Goal: Communication & Community: Answer question/provide support

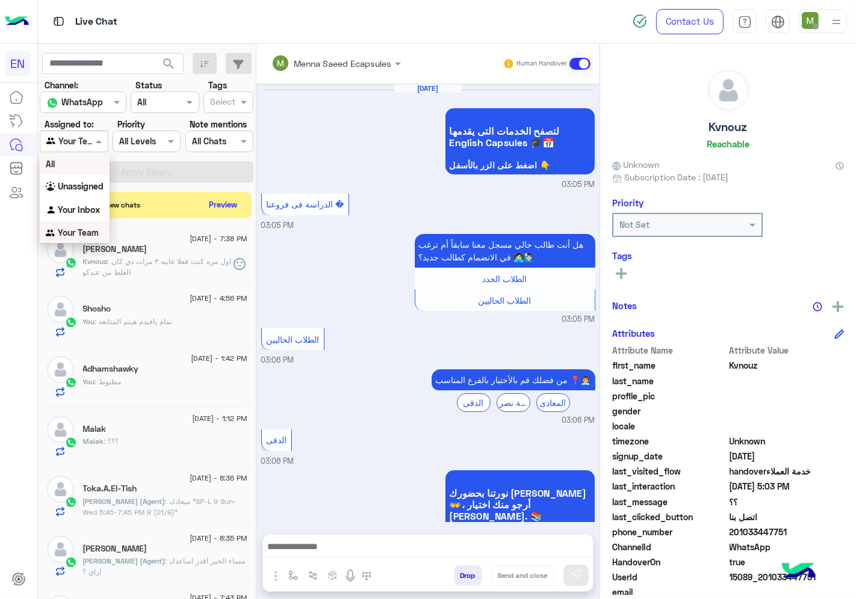
scroll to position [47, 0]
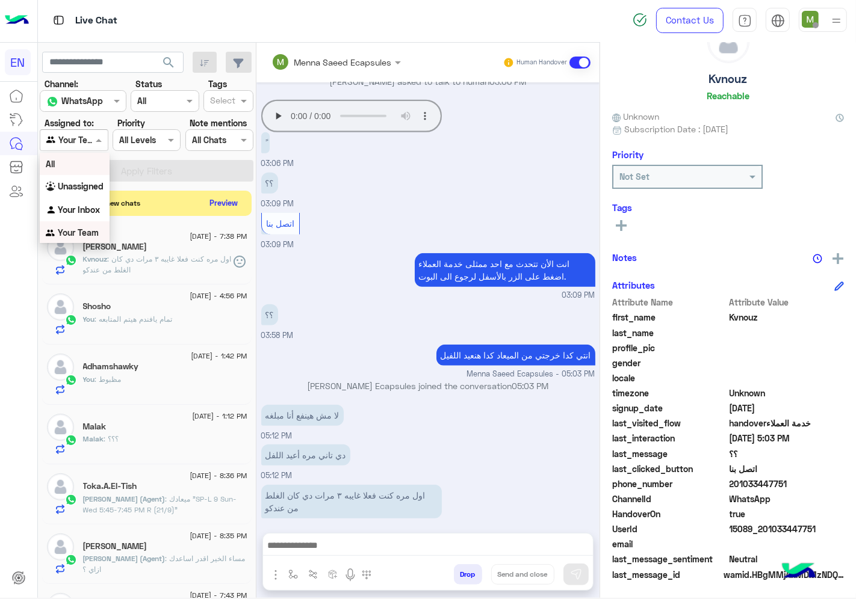
click at [223, 202] on button "Preview" at bounding box center [223, 203] width 37 height 16
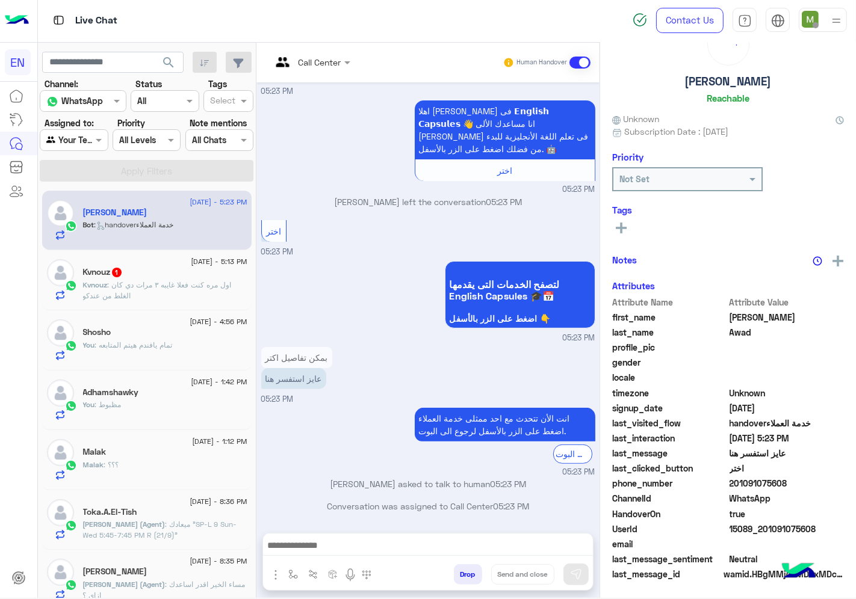
scroll to position [47, 0]
click at [320, 56] on input "text" at bounding box center [295, 62] width 49 height 13
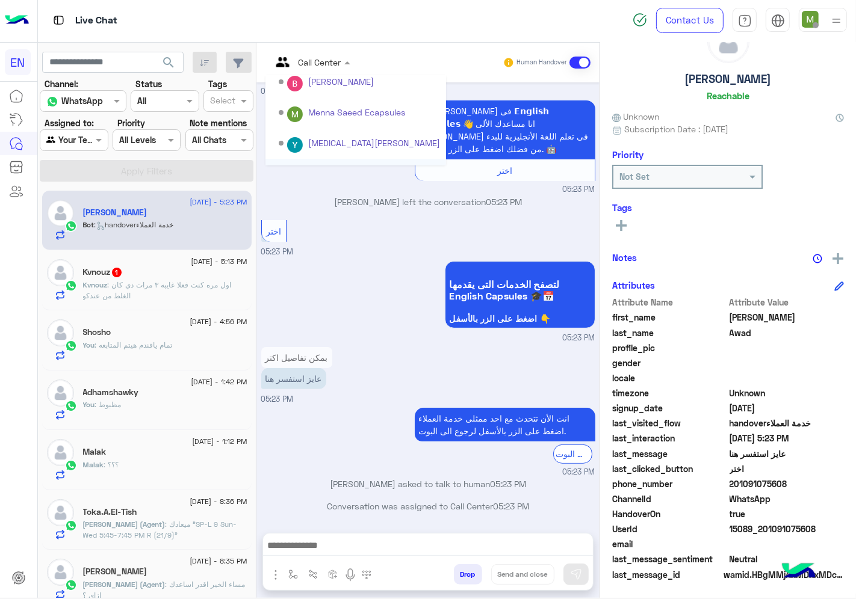
scroll to position [199, 0]
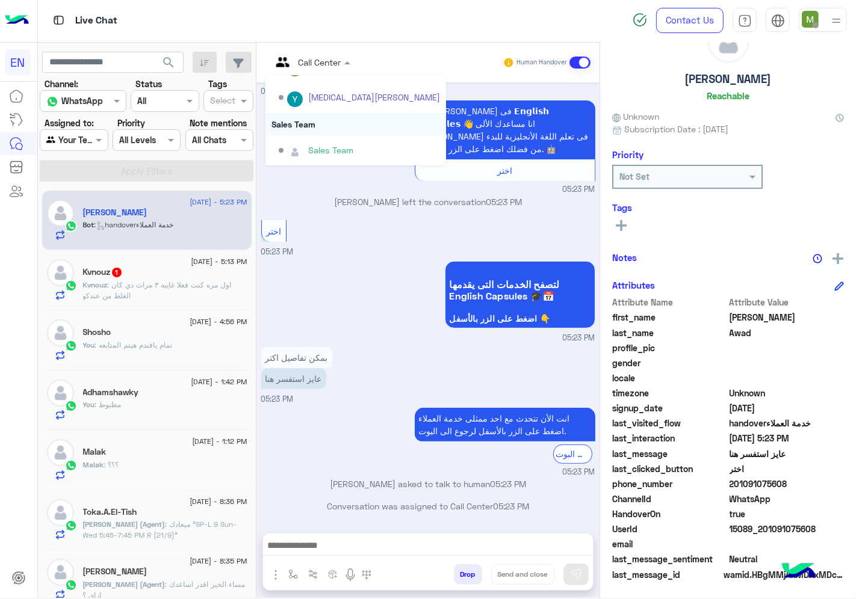
click at [304, 124] on div "Sales Team" at bounding box center [355, 124] width 181 height 22
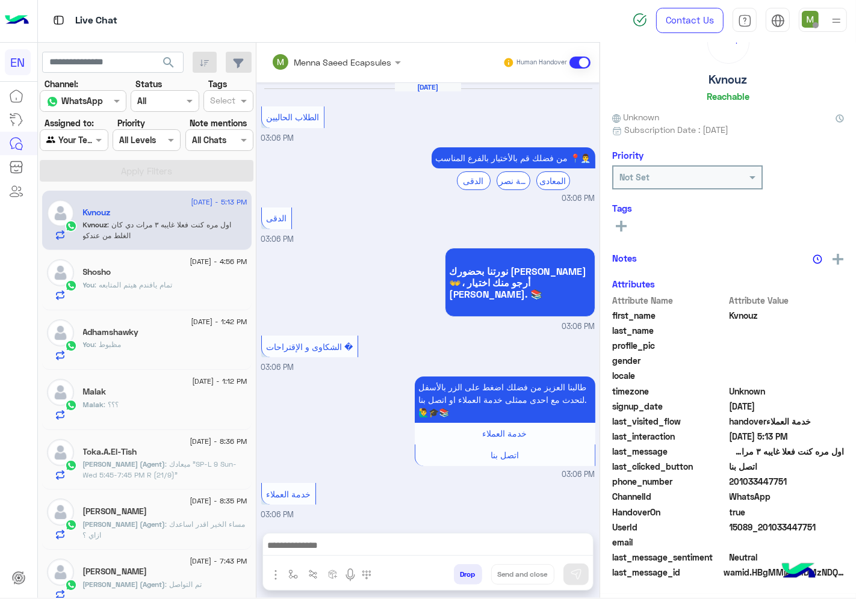
scroll to position [45, 0]
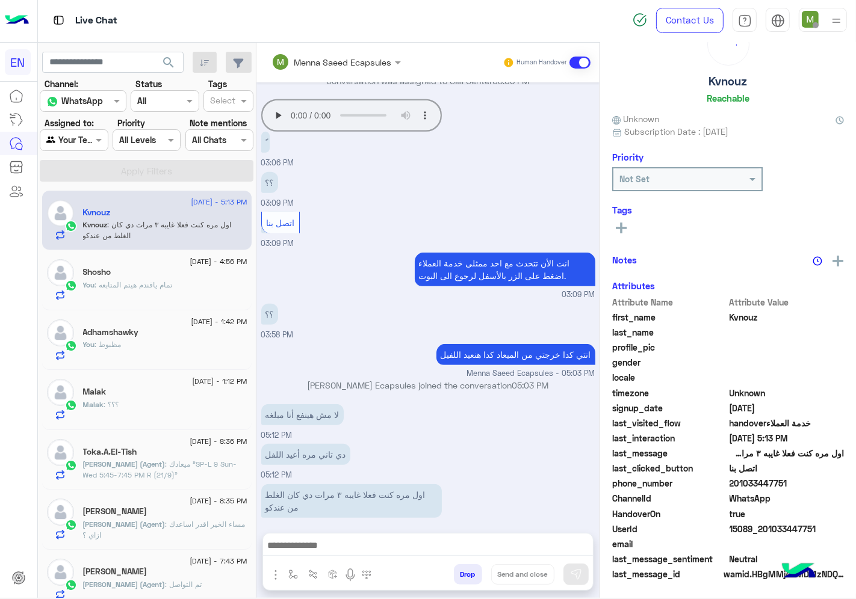
click at [87, 137] on div at bounding box center [73, 140] width 67 height 14
click at [88, 185] on b "Unassigned" at bounding box center [81, 186] width 46 height 10
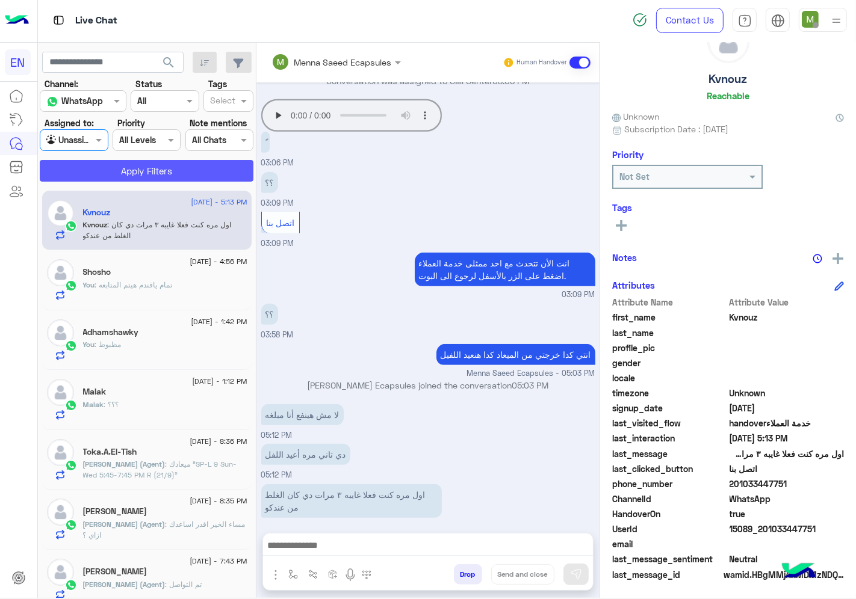
click at [131, 172] on button "Apply Filters" at bounding box center [147, 171] width 214 height 22
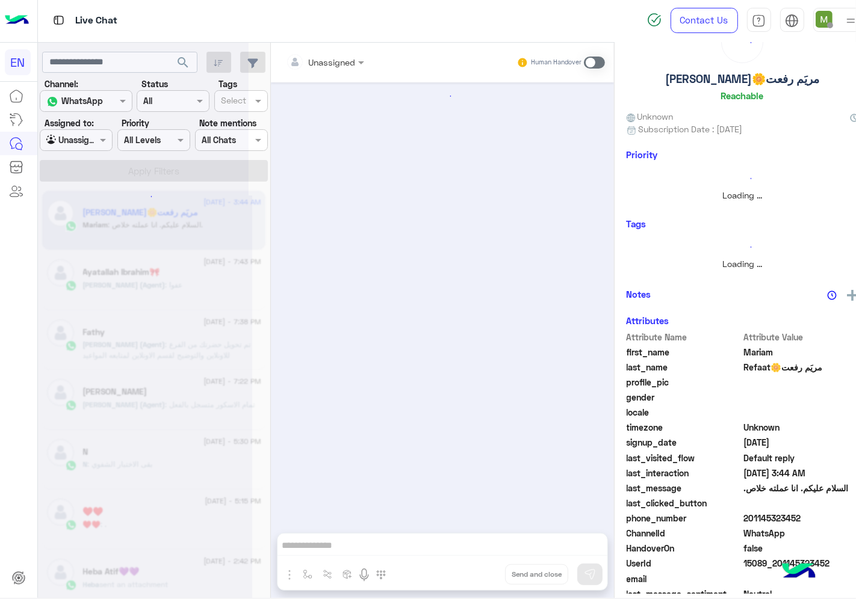
scroll to position [464, 0]
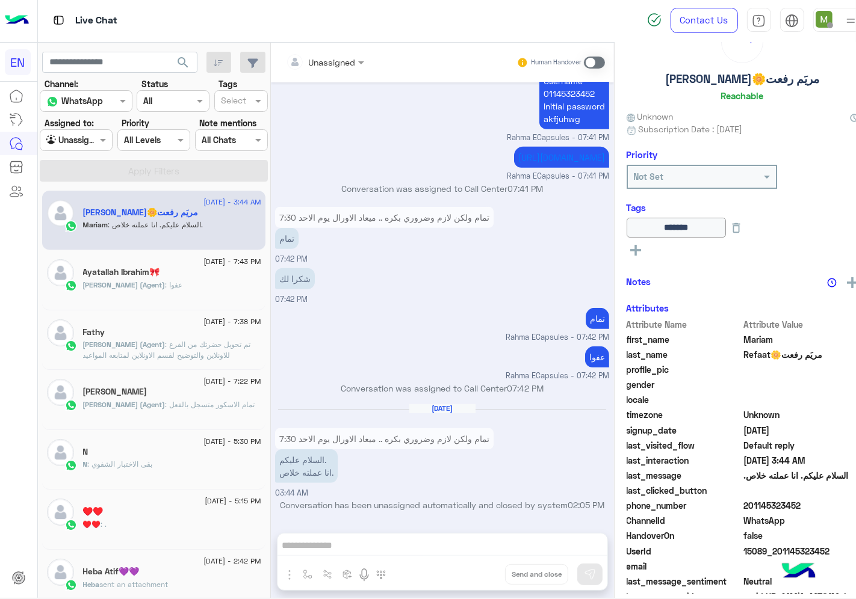
click at [86, 146] on div "Unassigned" at bounding box center [71, 141] width 51 height 14
click at [77, 214] on div "Your Inbox" at bounding box center [78, 210] width 76 height 23
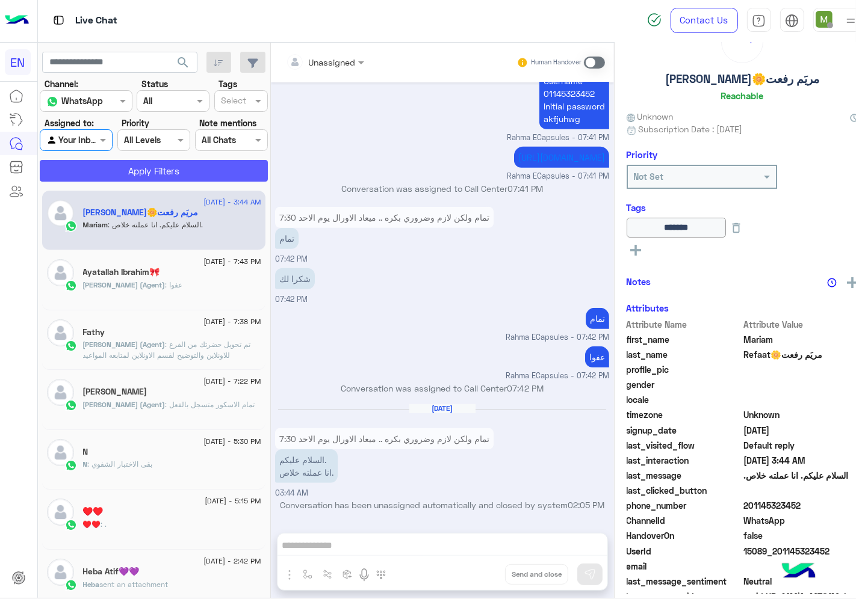
click at [125, 170] on button "Apply Filters" at bounding box center [154, 171] width 228 height 22
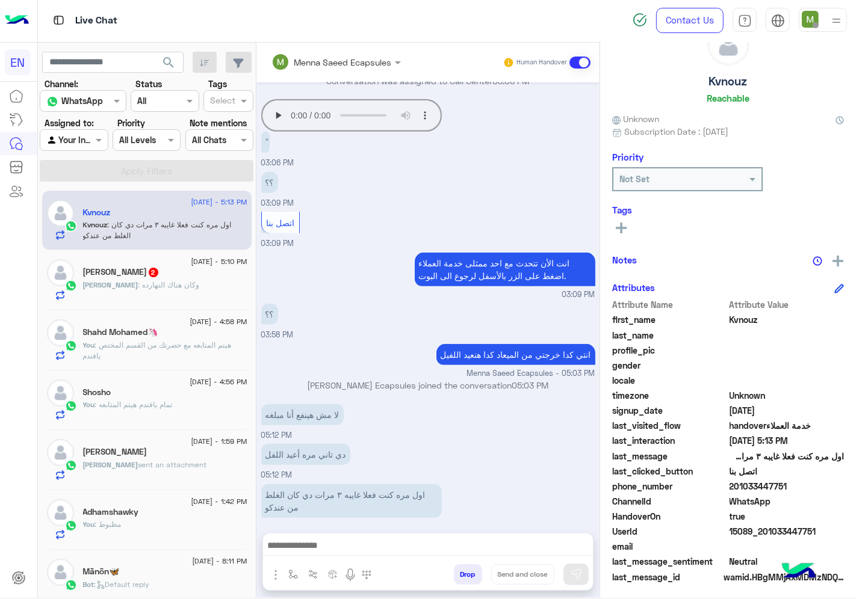
scroll to position [47, 0]
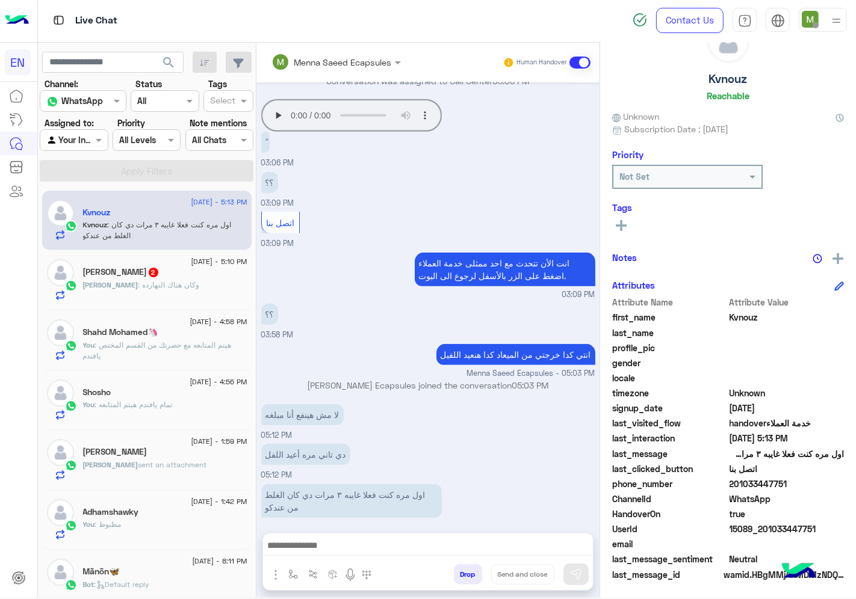
click at [80, 140] on div at bounding box center [73, 140] width 67 height 14
click at [94, 223] on div "Your Team" at bounding box center [75, 232] width 70 height 23
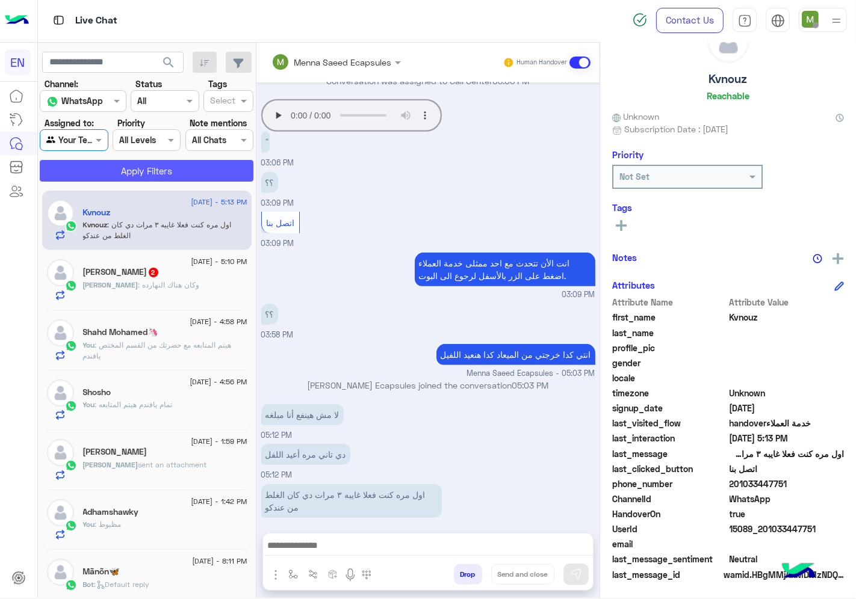
click at [141, 166] on button "Apply Filters" at bounding box center [147, 171] width 214 height 22
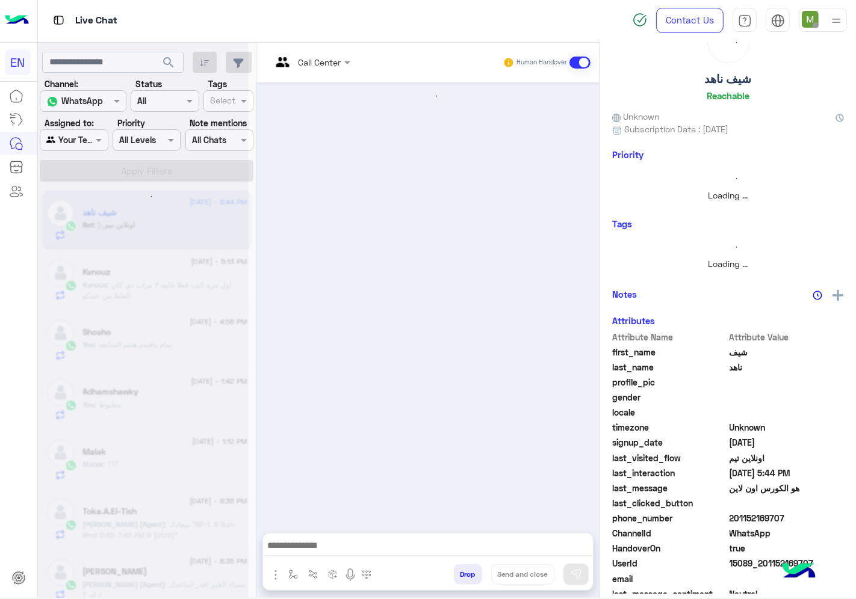
scroll to position [45, 0]
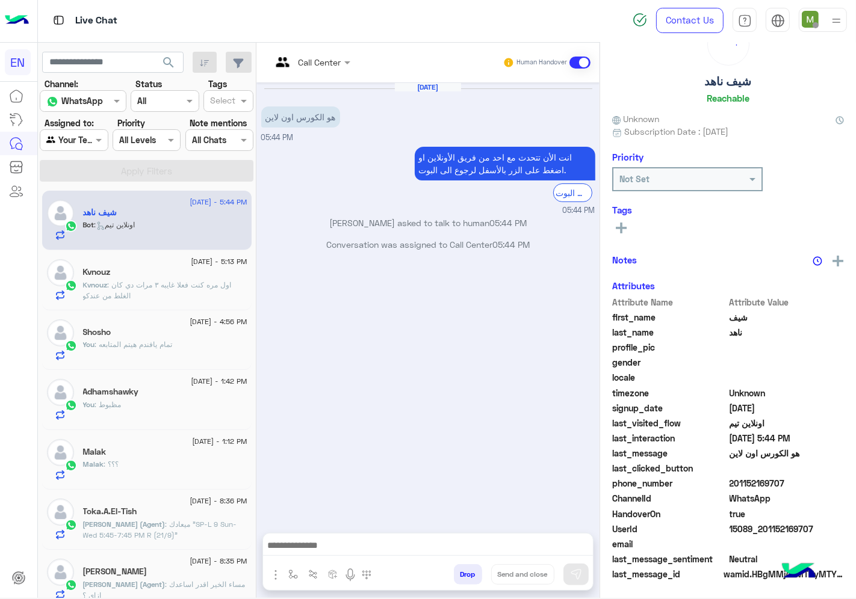
click at [322, 52] on div "Call Center" at bounding box center [306, 62] width 70 height 29
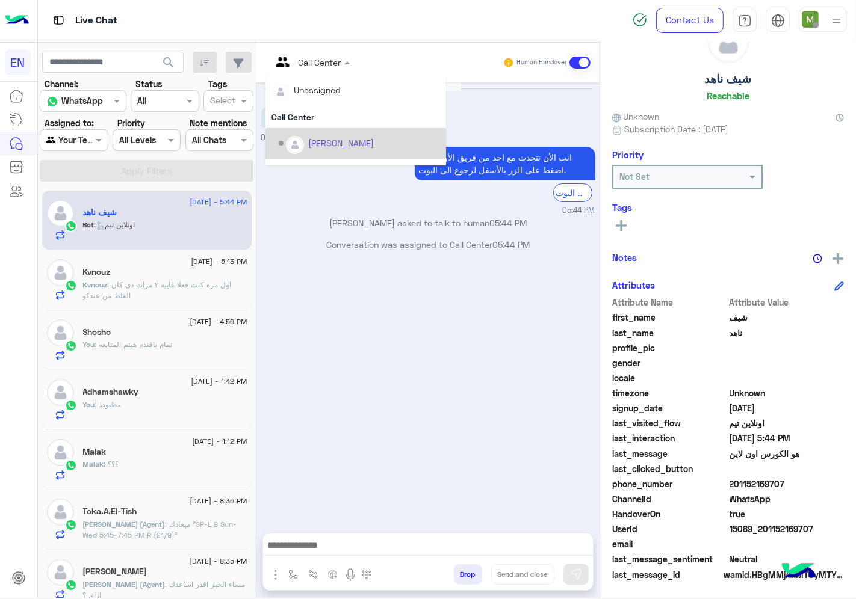
scroll to position [199, 0]
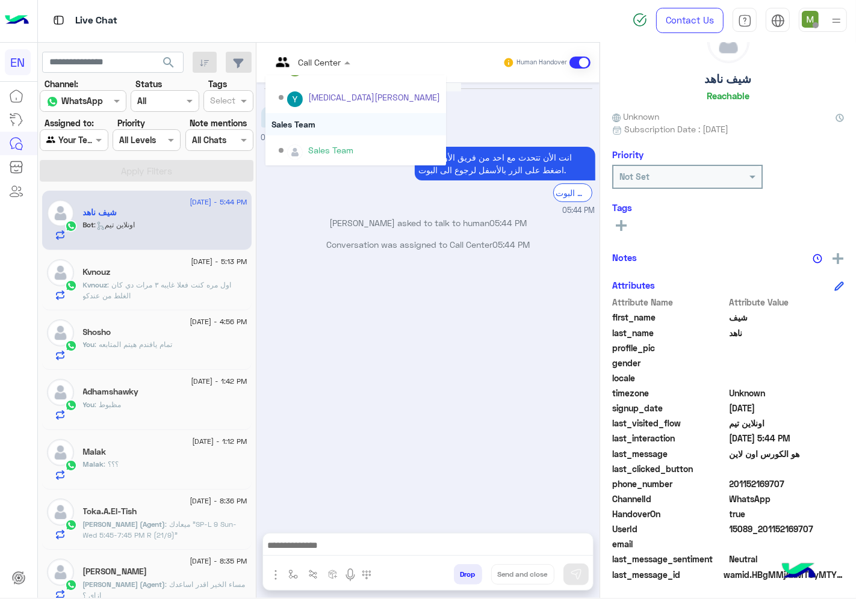
click at [303, 123] on div "Sales Team" at bounding box center [355, 124] width 181 height 22
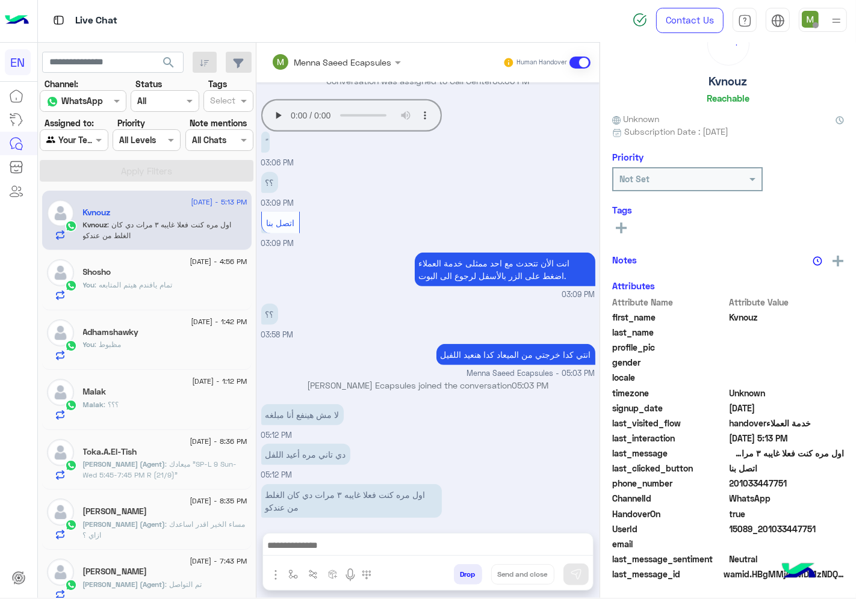
scroll to position [47, 0]
click at [82, 134] on div at bounding box center [73, 140] width 67 height 14
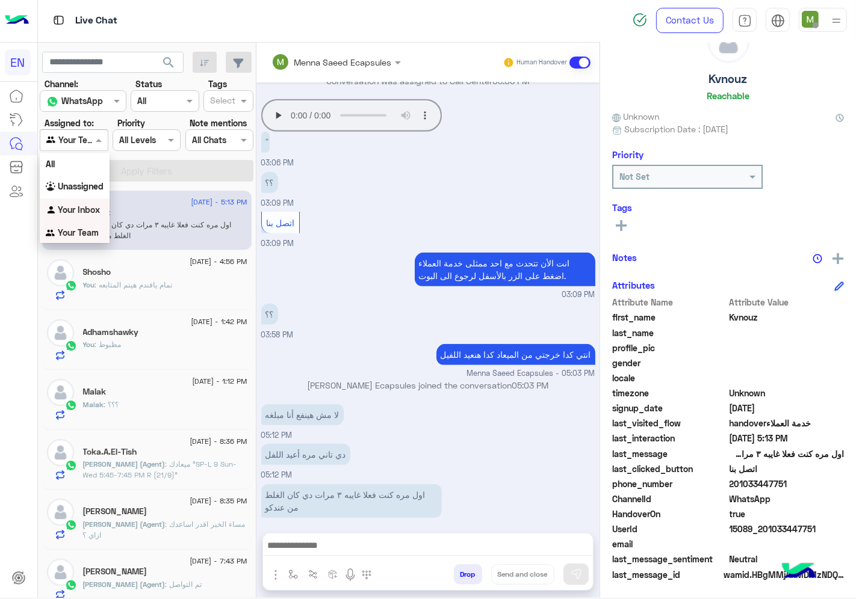
click at [70, 207] on b "Your Inbox" at bounding box center [79, 210] width 42 height 10
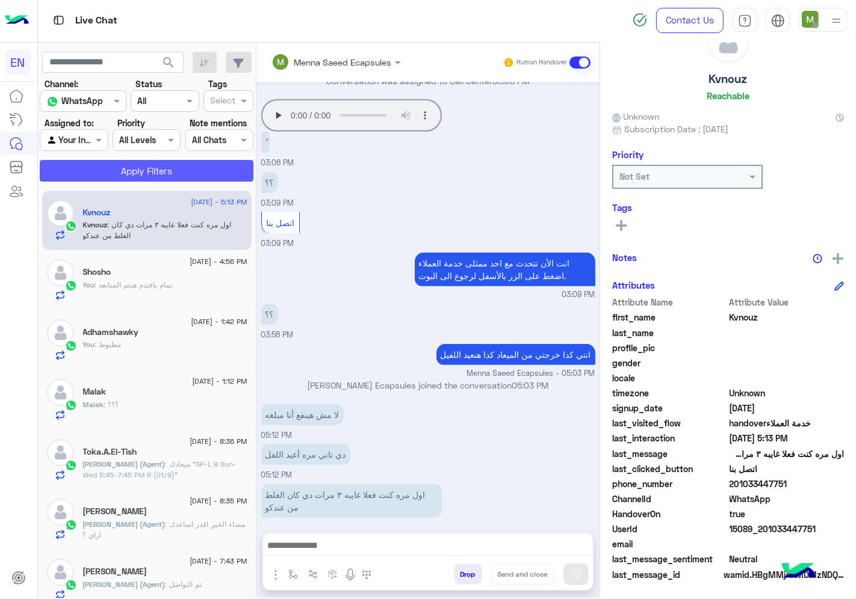
click at [133, 172] on button "Apply Filters" at bounding box center [147, 171] width 214 height 22
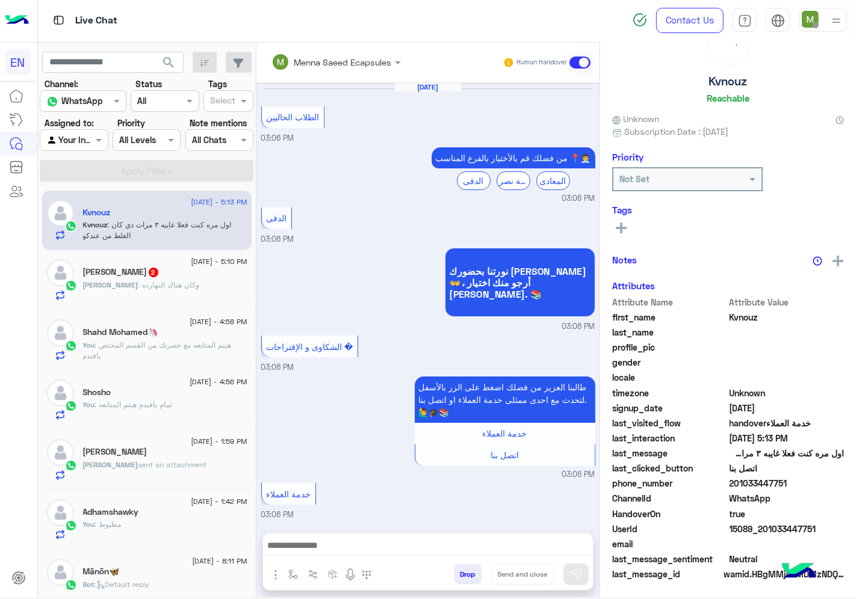
scroll to position [0, 0]
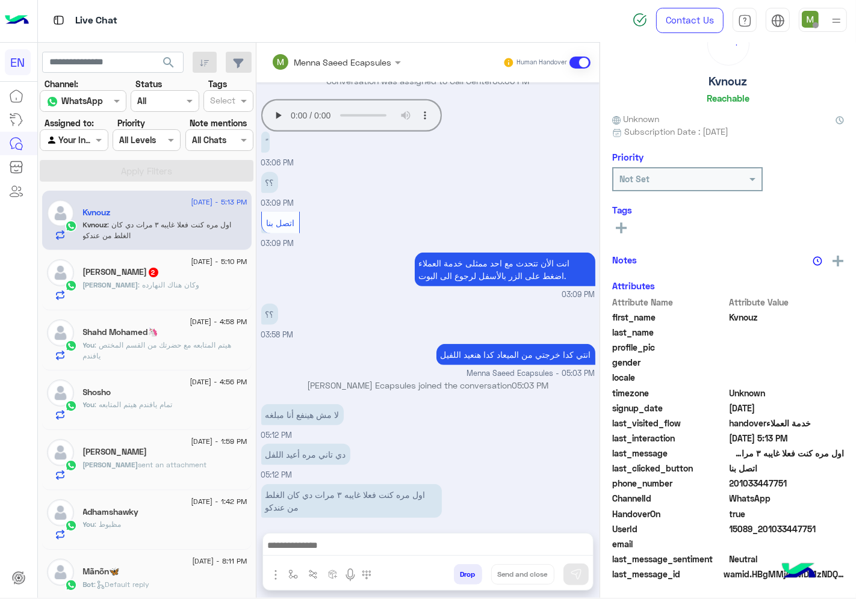
click at [148, 267] on div "[DATE] - 5:10 PM" at bounding box center [165, 263] width 164 height 8
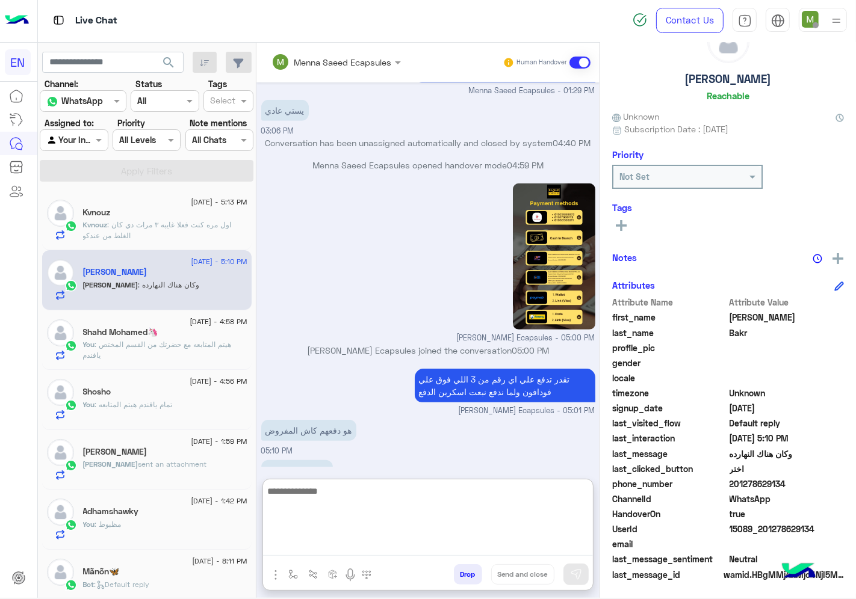
click at [369, 542] on textarea at bounding box center [428, 520] width 330 height 72
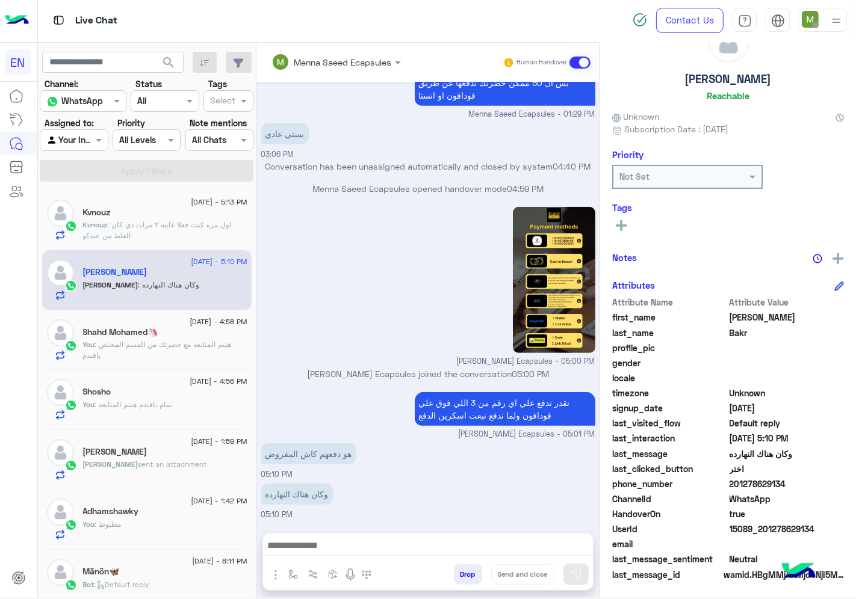
drag, startPoint x: 792, startPoint y: 480, endPoint x: 729, endPoint y: 484, distance: 62.7
click at [729, 484] on span "201278629134" at bounding box center [786, 484] width 115 height 13
copy span "201278629134"
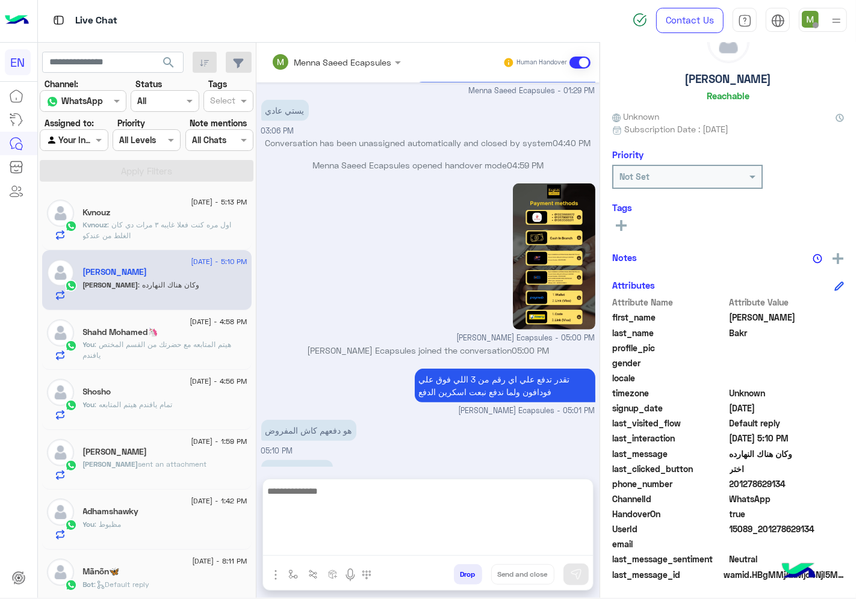
click at [366, 542] on textarea at bounding box center [428, 520] width 330 height 72
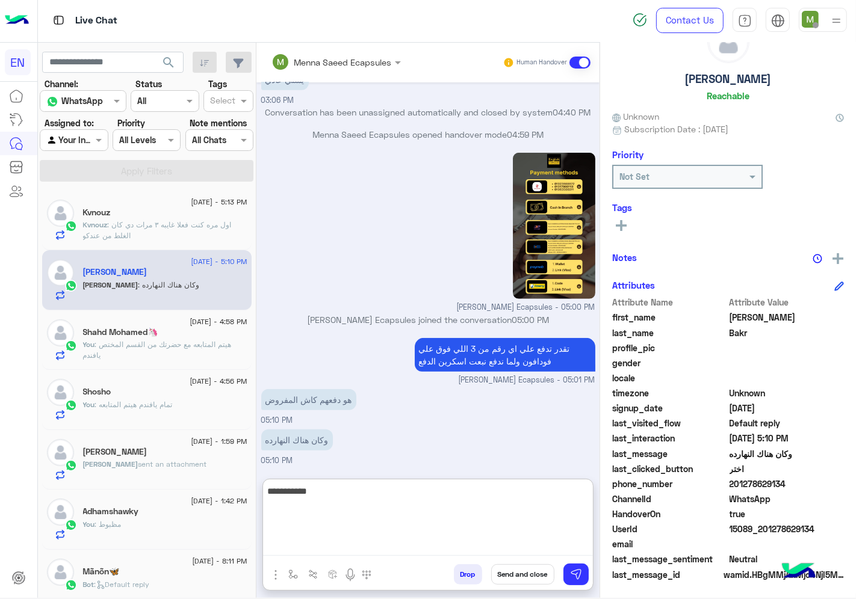
type textarea "**********"
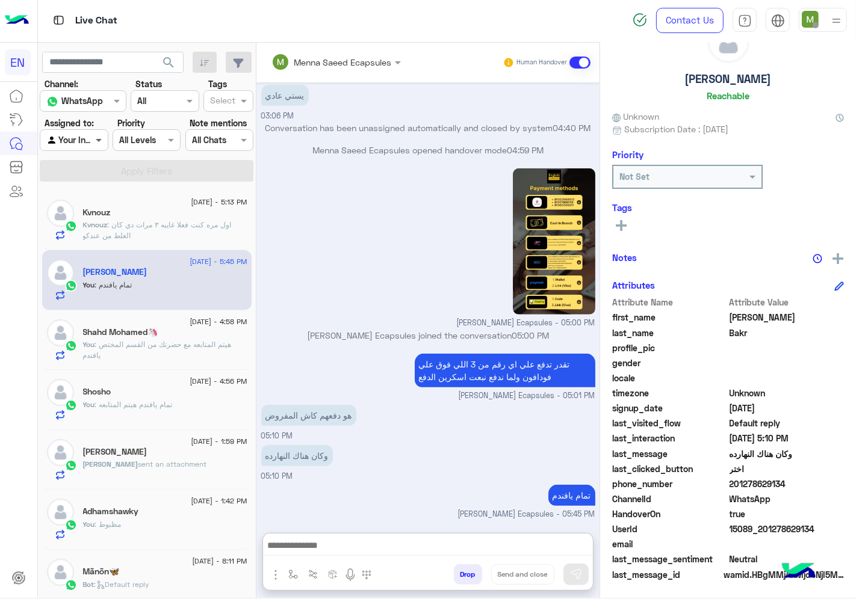
click at [93, 139] on span at bounding box center [100, 140] width 15 height 13
click at [89, 209] on b "Your Inbox" at bounding box center [79, 210] width 42 height 10
click at [69, 135] on input "text" at bounding box center [60, 140] width 28 height 13
drag, startPoint x: 98, startPoint y: 195, endPoint x: 108, endPoint y: 177, distance: 21.1
click at [99, 194] on div "Unassigned" at bounding box center [75, 186] width 70 height 23
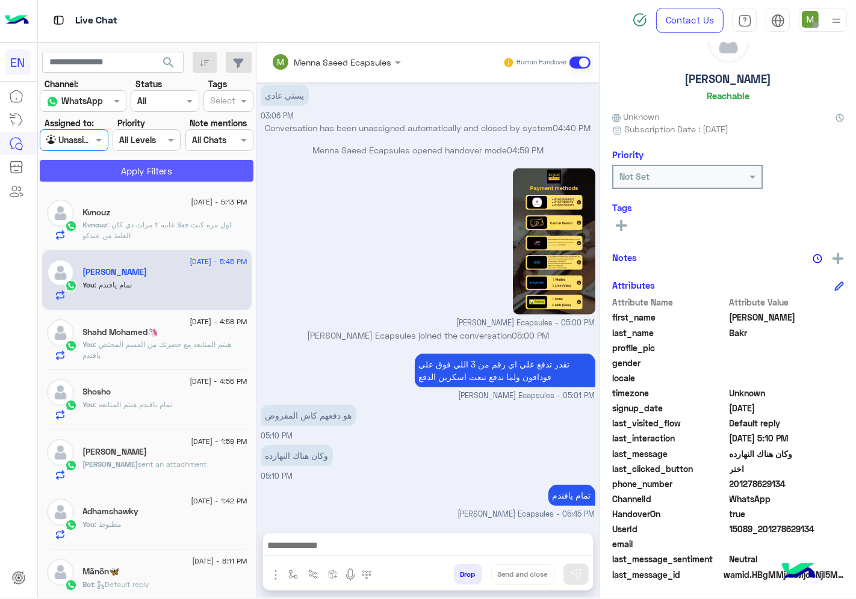
click at [117, 172] on button "Apply Filters" at bounding box center [147, 171] width 214 height 22
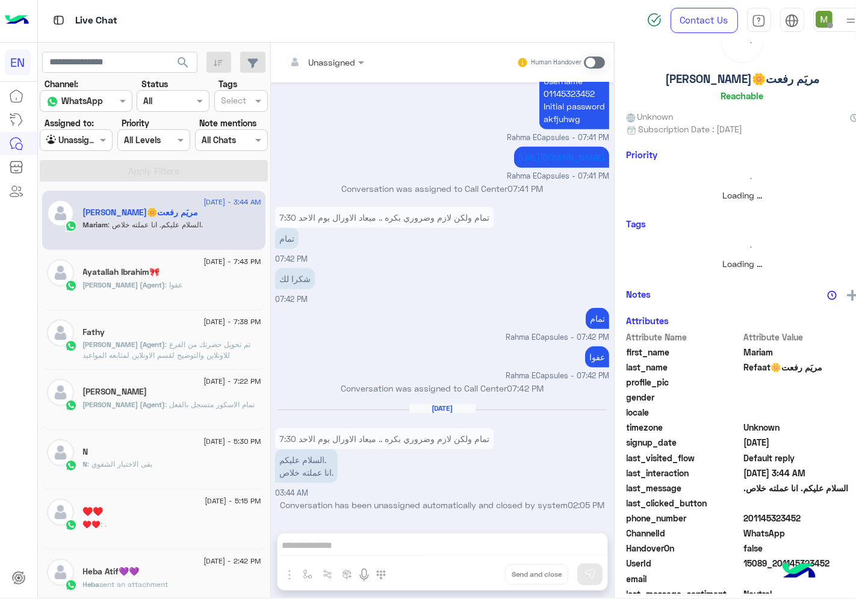
click at [94, 139] on div at bounding box center [76, 140] width 72 height 14
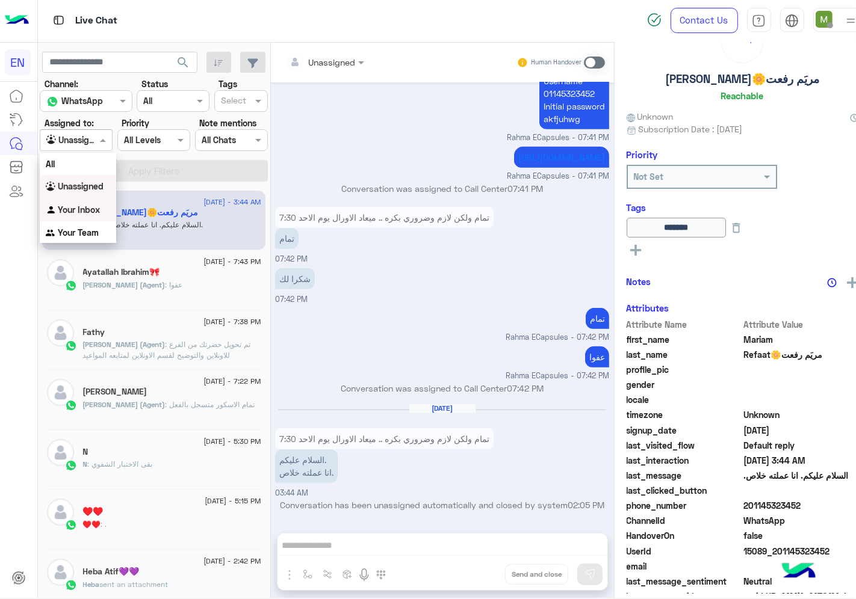
click at [89, 212] on b "Your Inbox" at bounding box center [79, 210] width 42 height 10
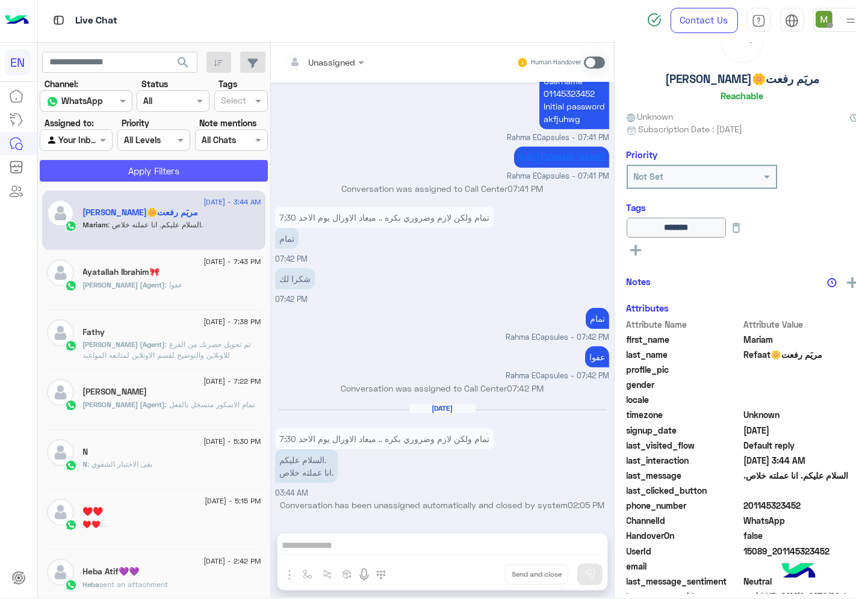
click at [123, 166] on button "Apply Filters" at bounding box center [154, 171] width 228 height 22
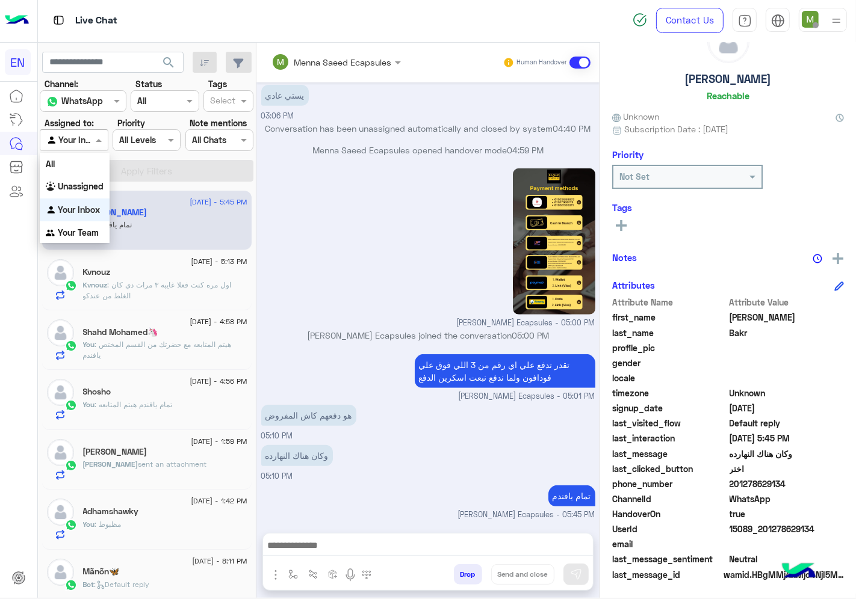
click at [80, 135] on div at bounding box center [73, 140] width 67 height 14
click at [69, 230] on b "Your Team" at bounding box center [78, 233] width 41 height 10
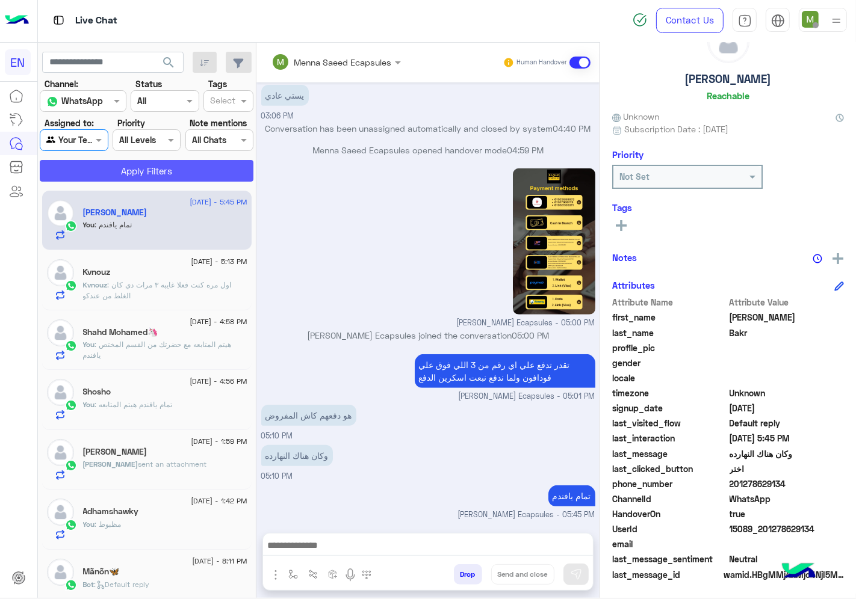
click at [133, 171] on button "Apply Filters" at bounding box center [147, 171] width 214 height 22
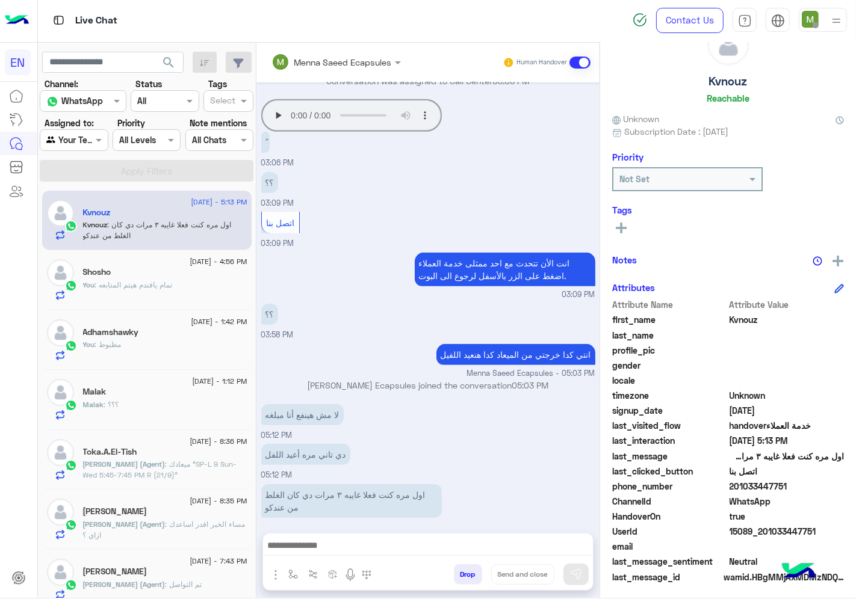
scroll to position [47, 0]
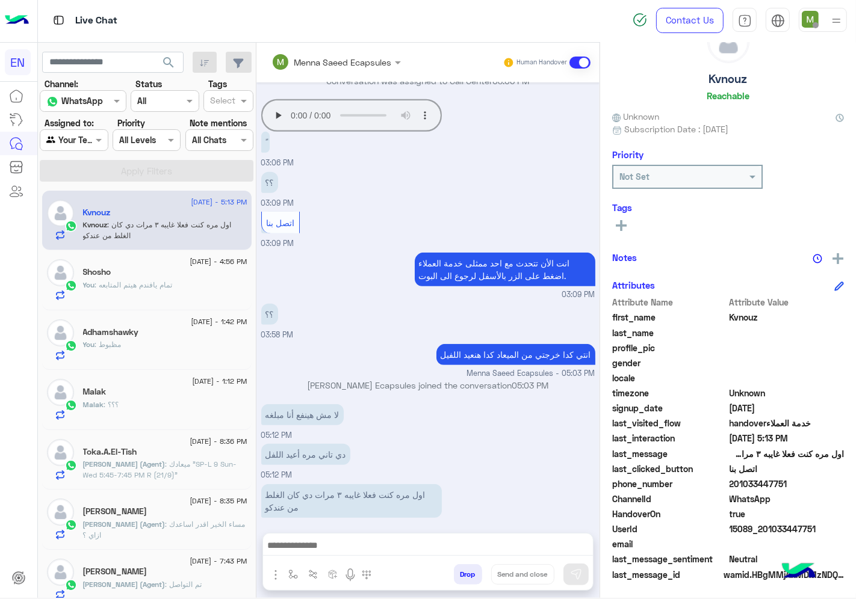
drag, startPoint x: 799, startPoint y: 486, endPoint x: 735, endPoint y: 483, distance: 63.3
click at [735, 483] on span "201033447751" at bounding box center [786, 484] width 115 height 13
copy span "1033447751"
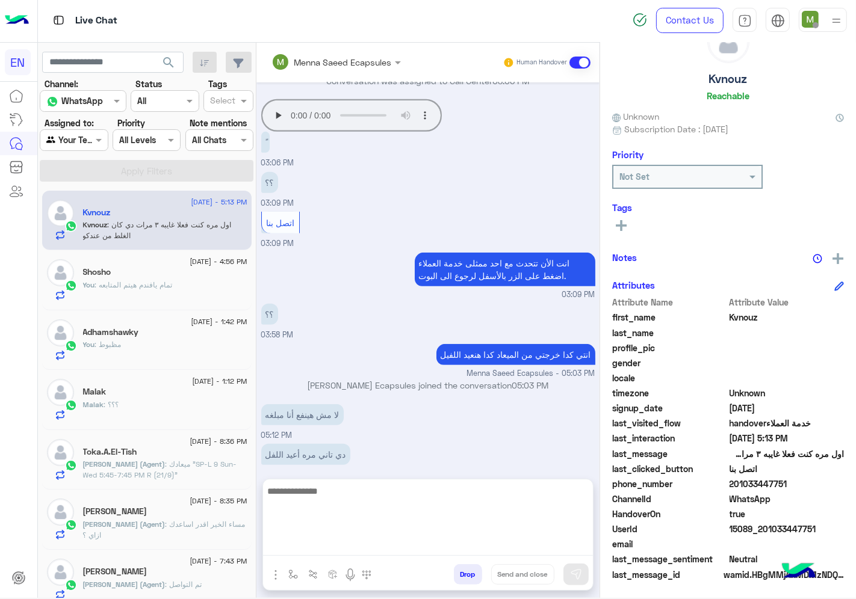
click at [496, 546] on textarea at bounding box center [428, 520] width 330 height 72
type textarea "**********"
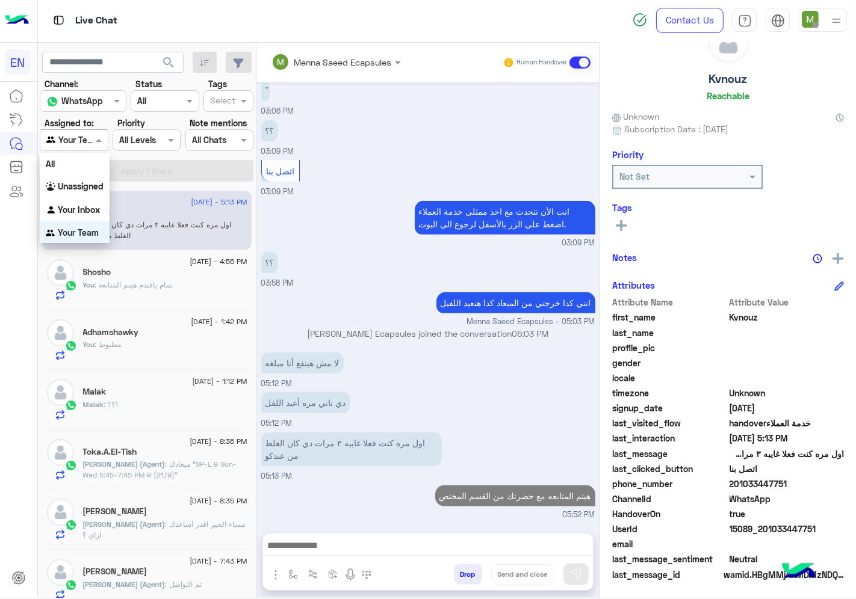
click at [75, 145] on div at bounding box center [73, 140] width 67 height 14
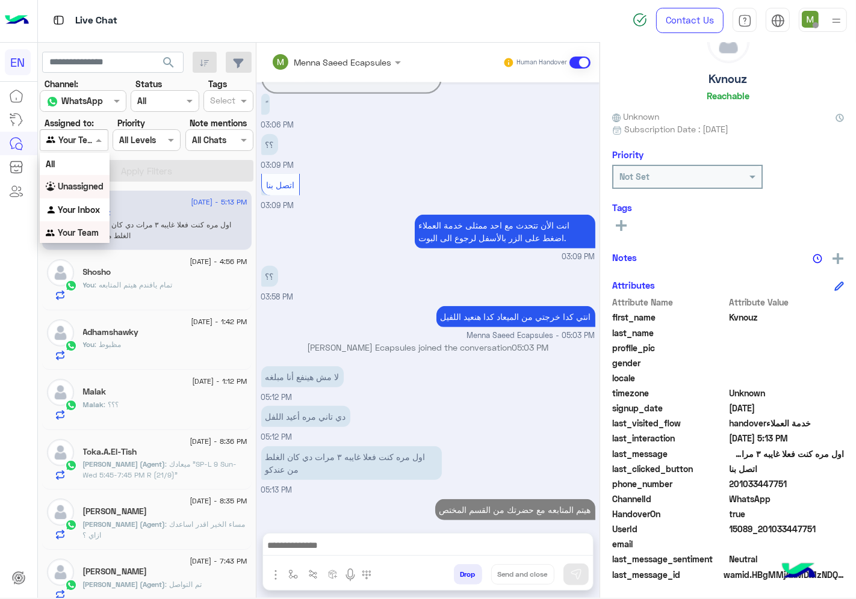
click at [86, 184] on b "Unassigned" at bounding box center [81, 186] width 46 height 10
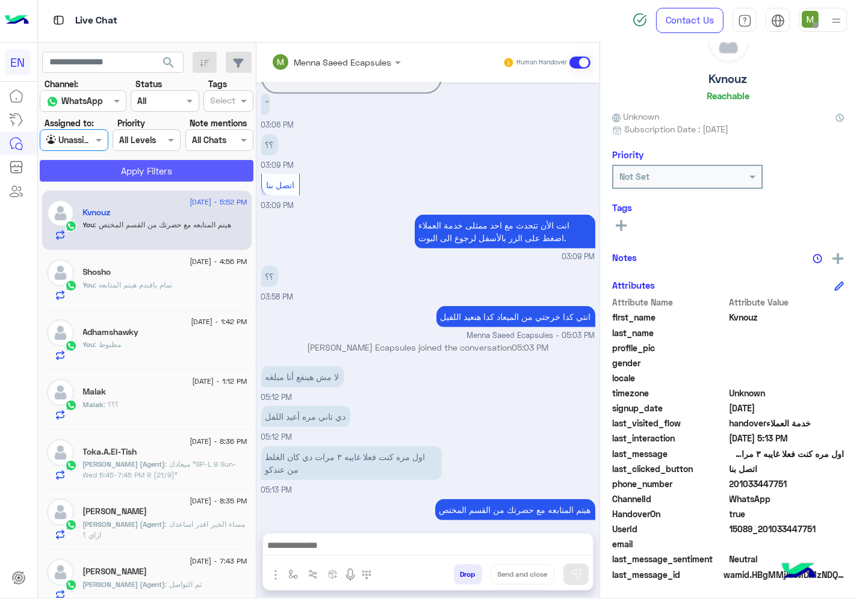
click at [137, 179] on button "Apply Filters" at bounding box center [147, 171] width 214 height 22
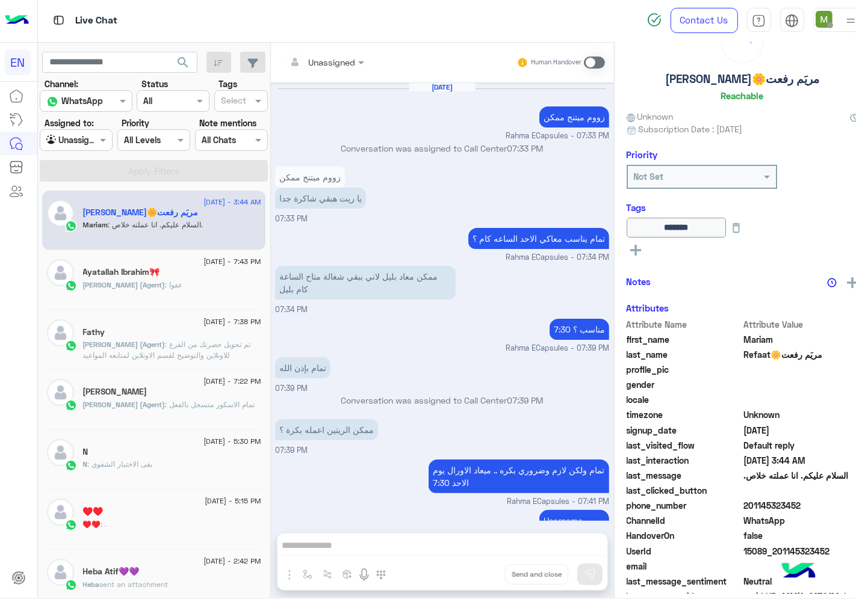
scroll to position [464, 0]
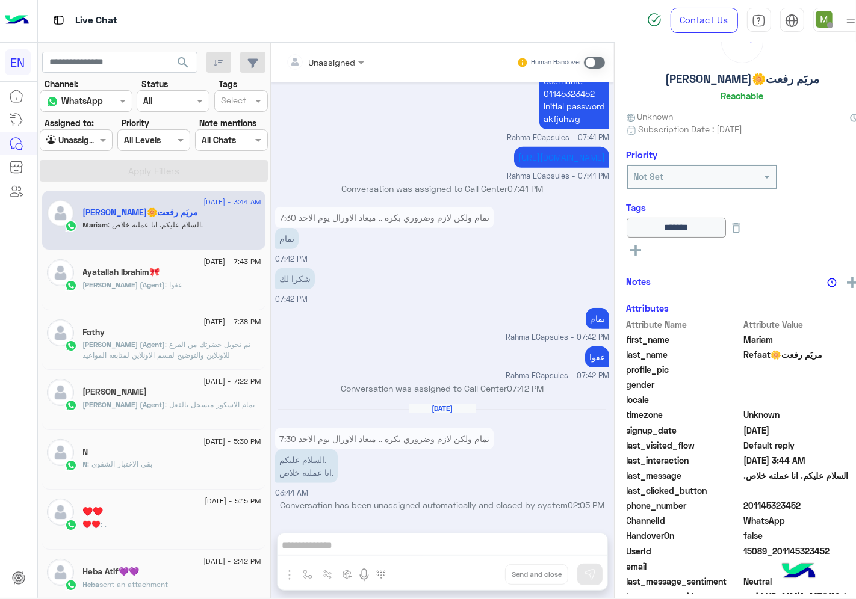
click at [82, 133] on div at bounding box center [76, 140] width 72 height 14
click at [88, 206] on b "Your Inbox" at bounding box center [79, 210] width 42 height 10
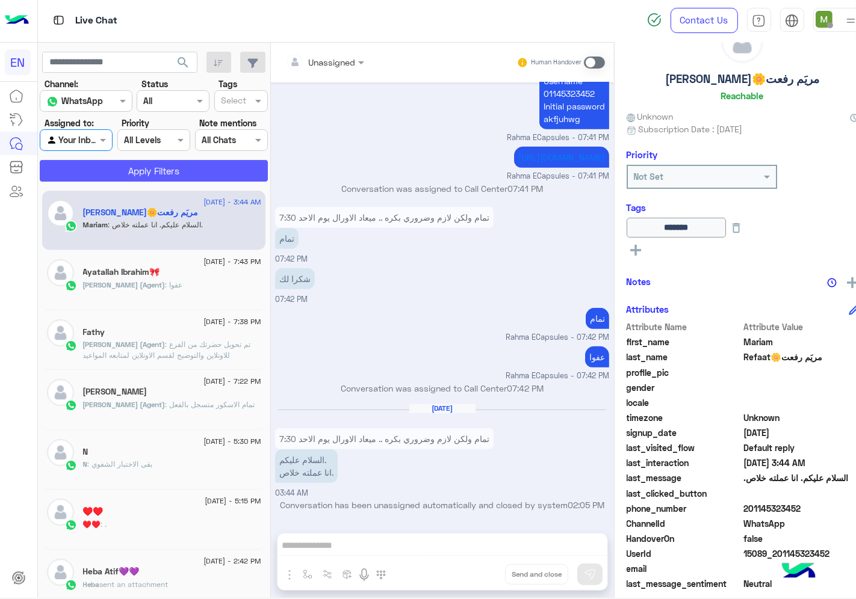
click at [125, 172] on button "Apply Filters" at bounding box center [154, 171] width 228 height 22
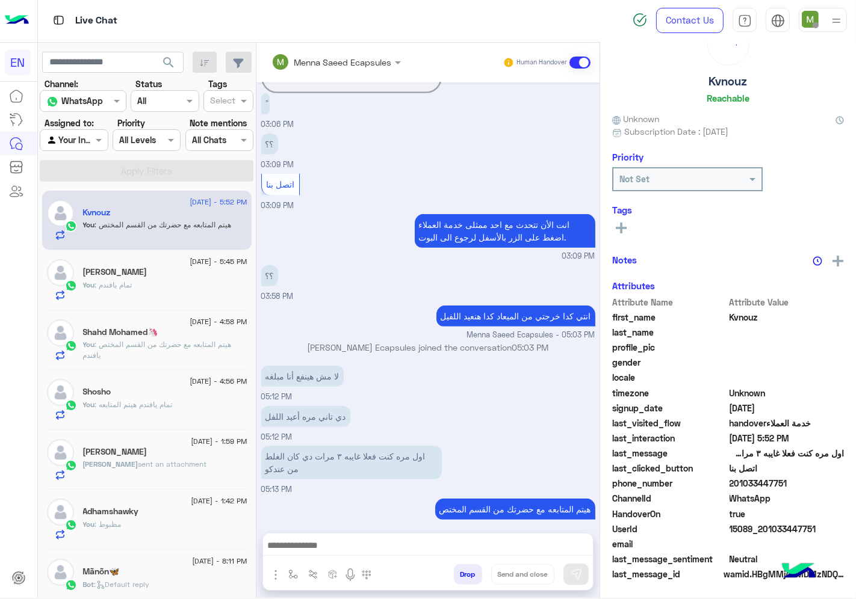
scroll to position [47, 0]
click at [78, 145] on div at bounding box center [73, 140] width 67 height 14
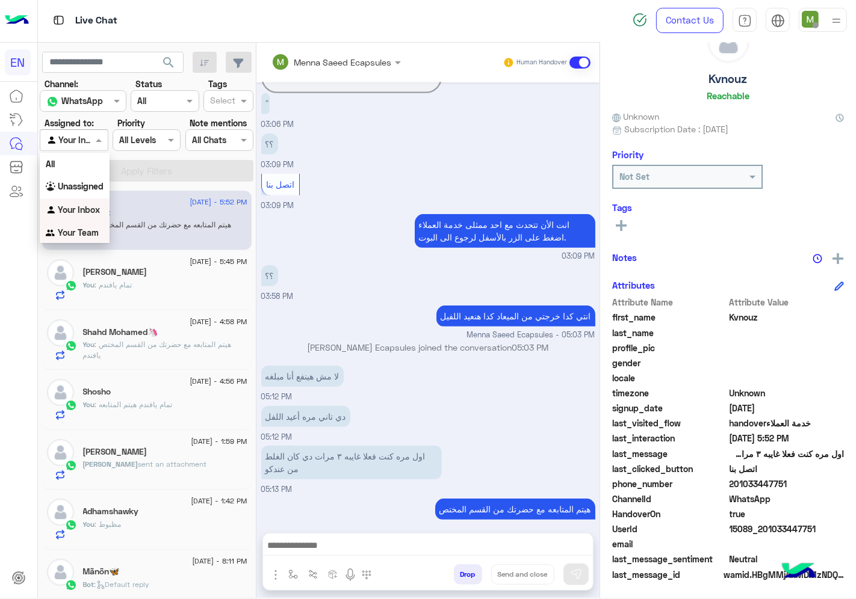
drag, startPoint x: 82, startPoint y: 238, endPoint x: 107, endPoint y: 190, distance: 54.1
click at [82, 237] on div "Your Team" at bounding box center [75, 232] width 70 height 23
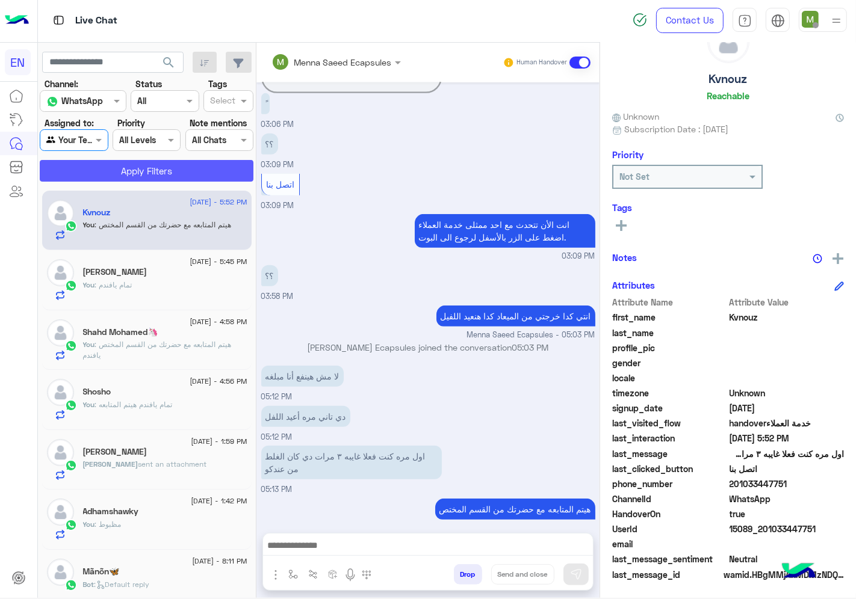
click at [133, 169] on button "Apply Filters" at bounding box center [147, 171] width 214 height 22
